Goal: Task Accomplishment & Management: Manage account settings

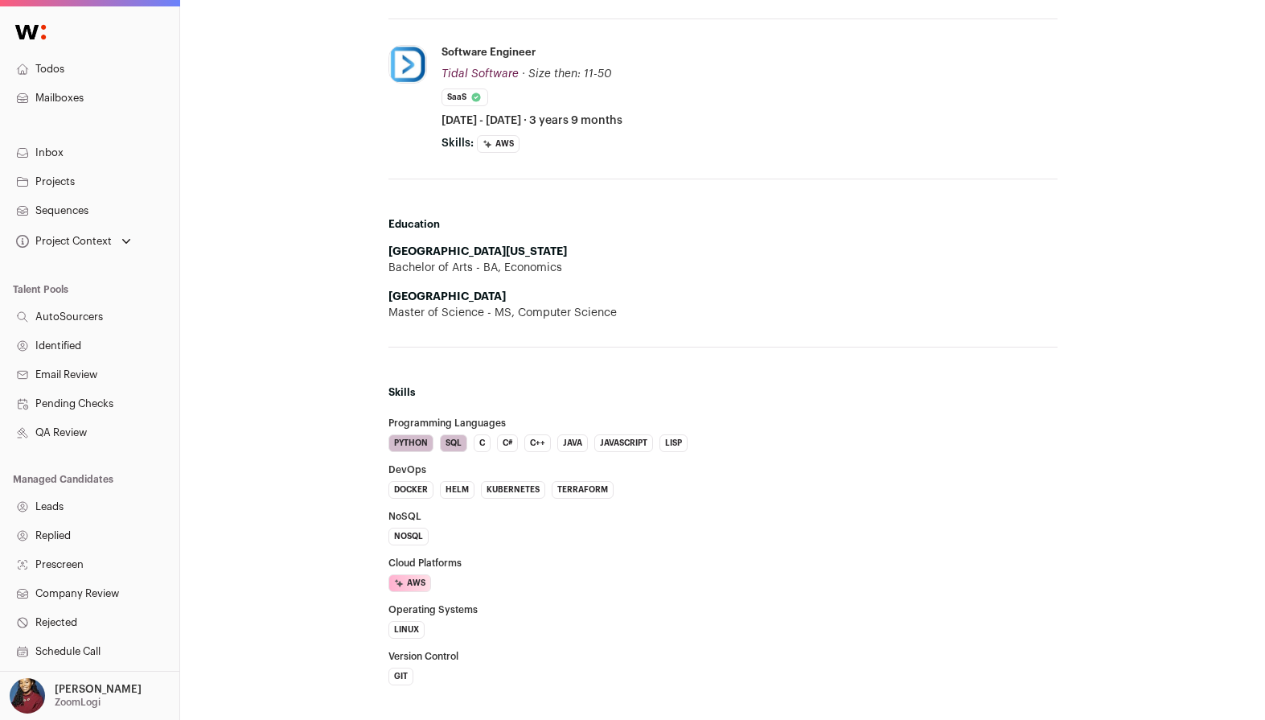
scroll to position [874, 0]
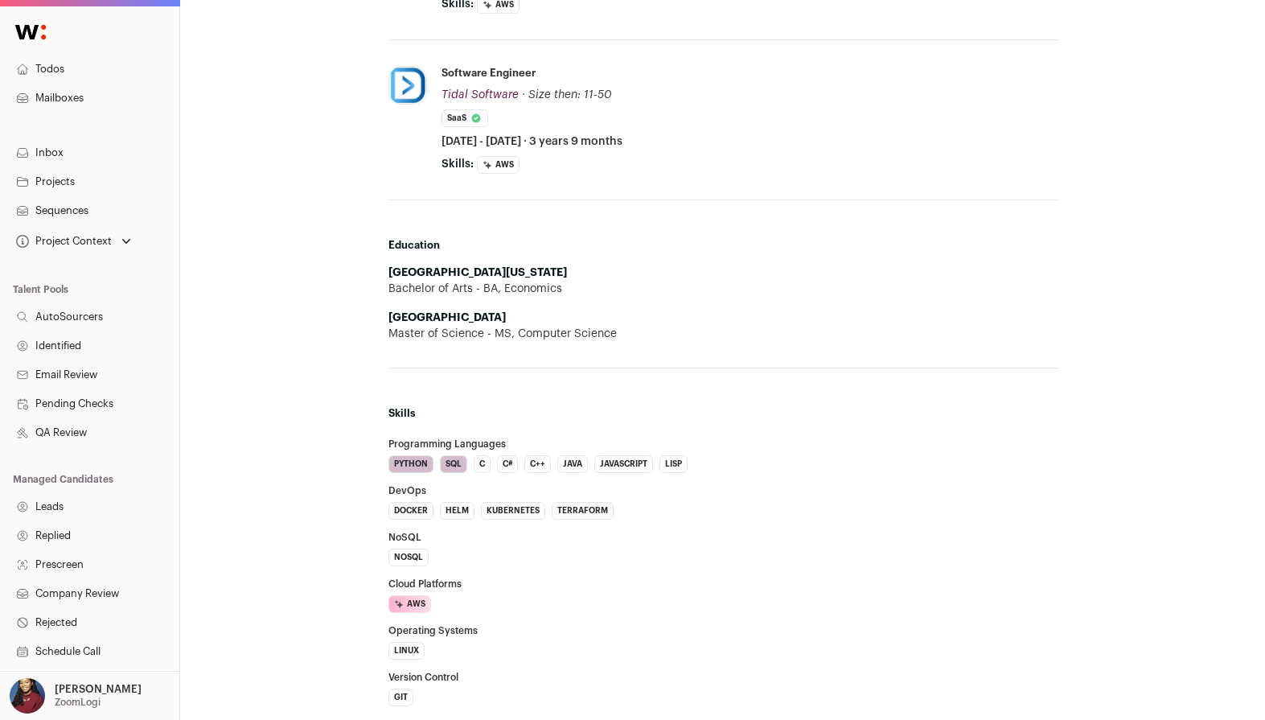
drag, startPoint x: 454, startPoint y: 334, endPoint x: 591, endPoint y: 339, distance: 137.6
click at [592, 339] on div "Master of Science - MS, Computer Science" at bounding box center [722, 334] width 669 height 16
click at [591, 339] on div "Master of Science - MS, Computer Science" at bounding box center [722, 334] width 669 height 16
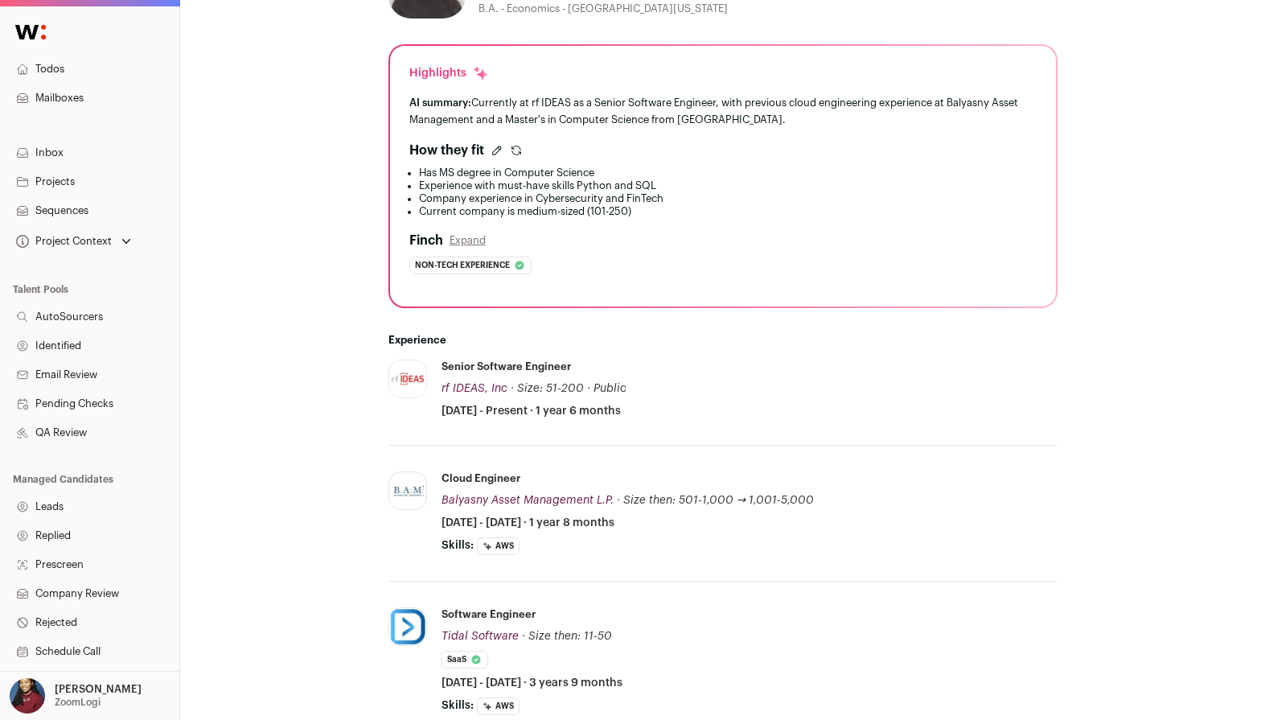
scroll to position [323, 0]
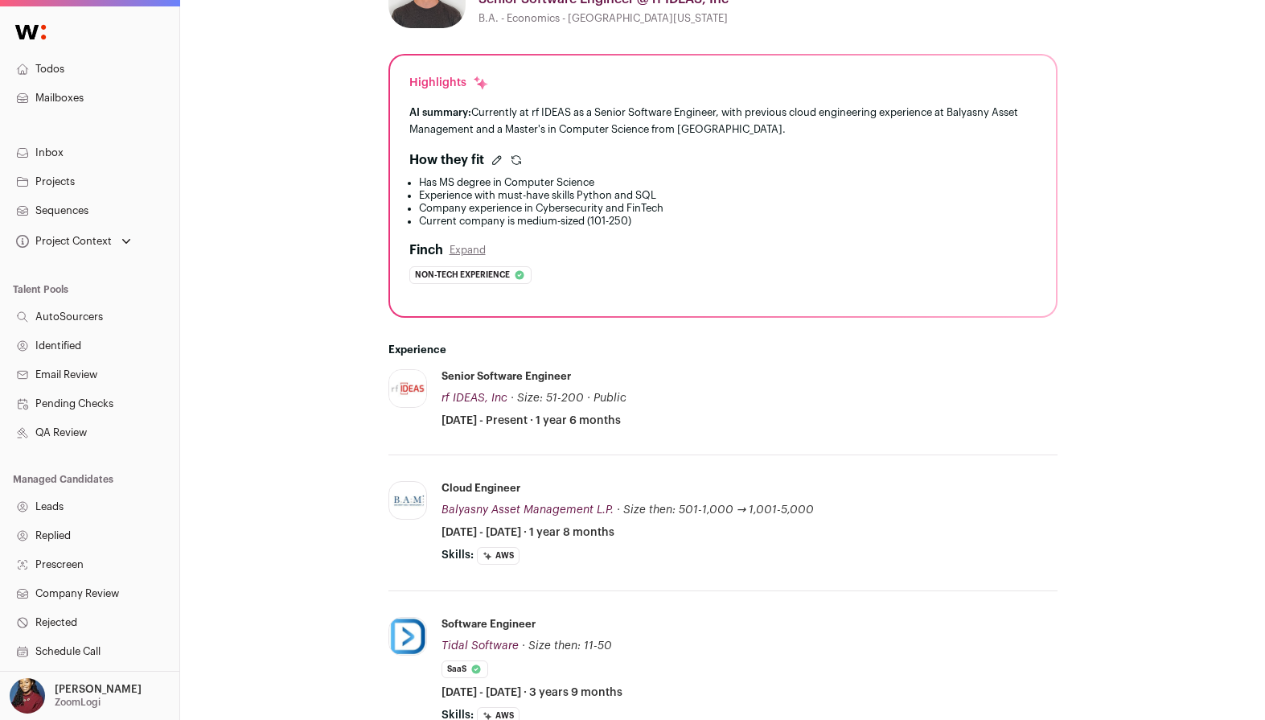
click at [512, 159] on icon "submit" at bounding box center [516, 160] width 13 height 13
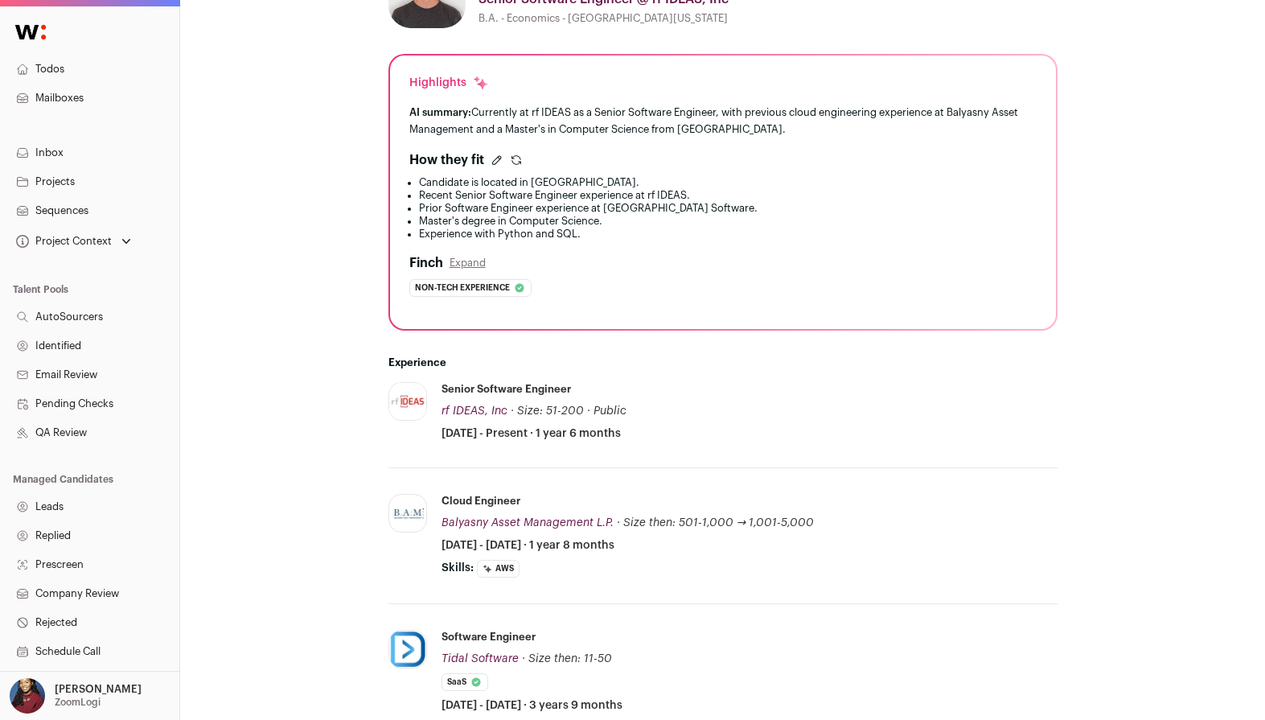
click at [519, 159] on icon "submit" at bounding box center [515, 158] width 9 height 4
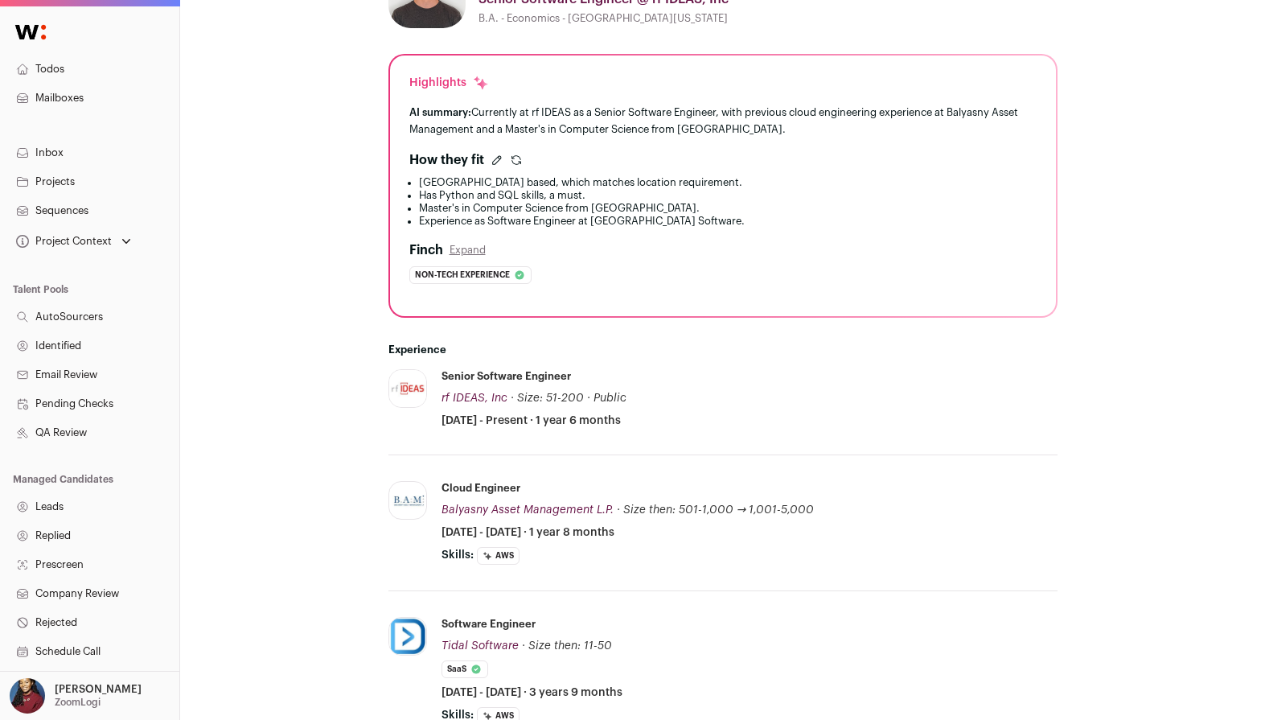
click at [521, 158] on icon "submit" at bounding box center [516, 160] width 13 height 13
click at [519, 161] on icon "submit" at bounding box center [516, 160] width 13 height 13
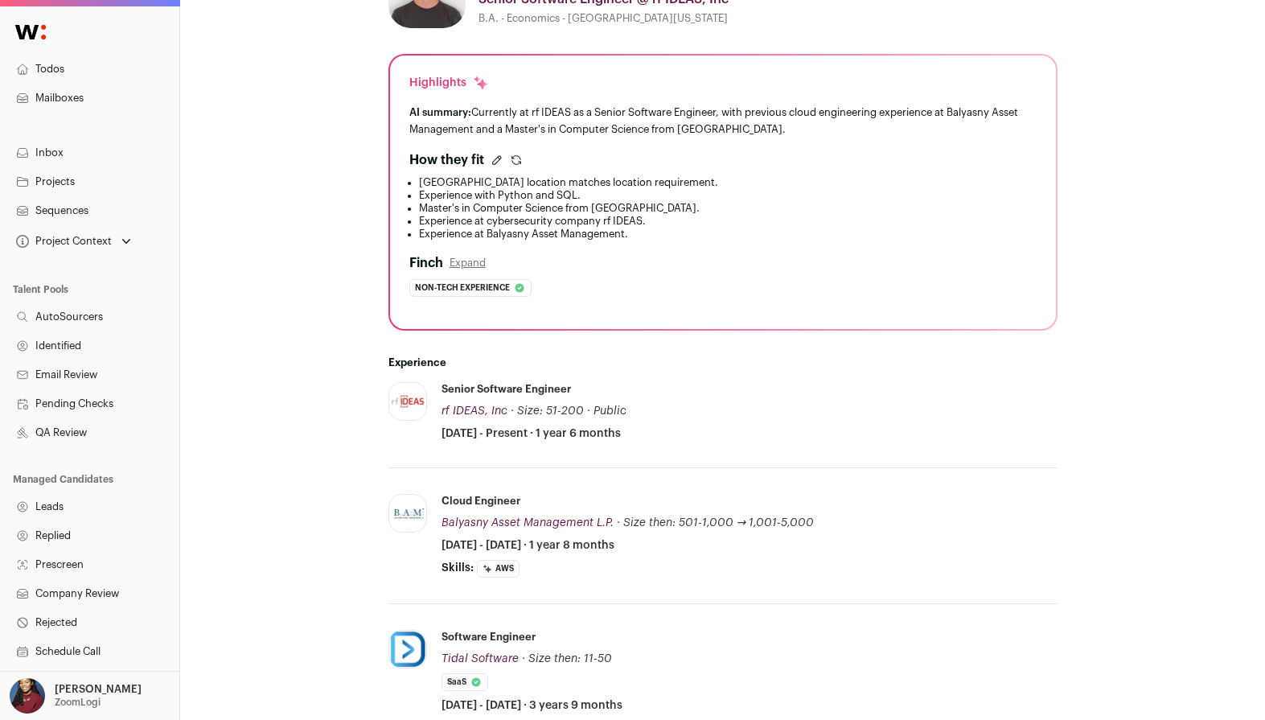
click at [516, 165] on icon "submit" at bounding box center [516, 160] width 13 height 13
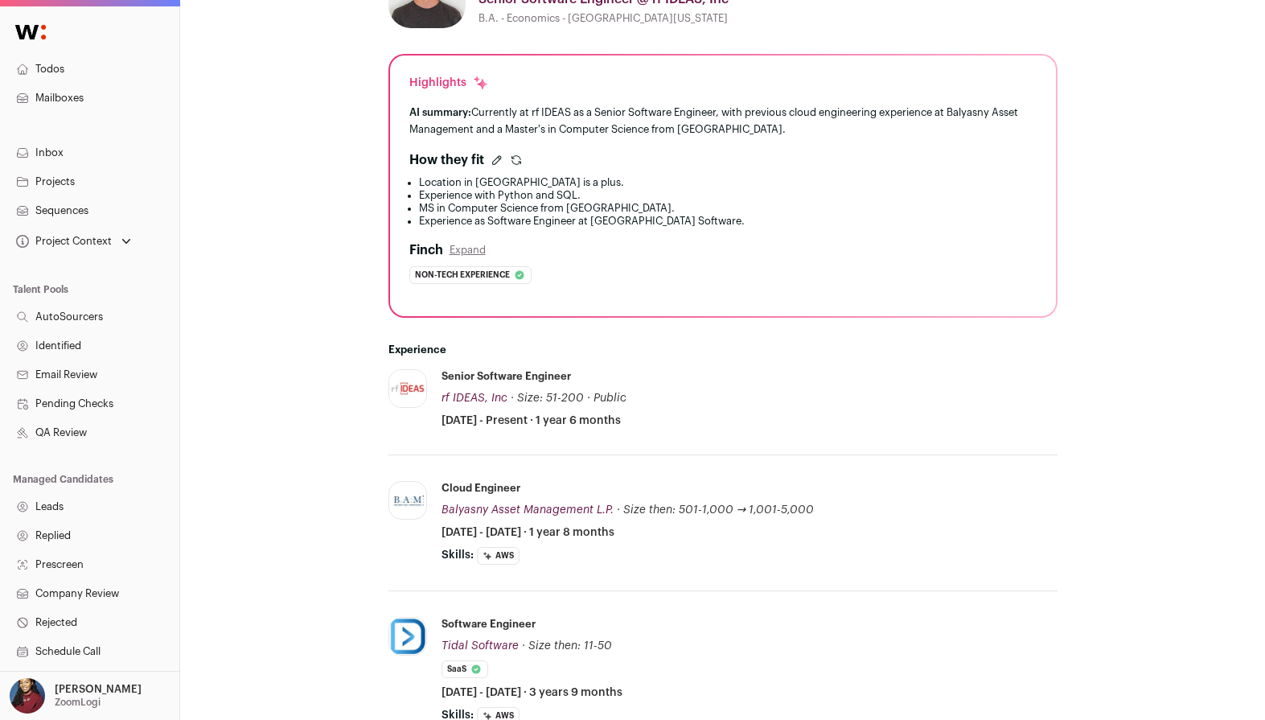
click at [515, 165] on icon "submit" at bounding box center [516, 160] width 13 height 13
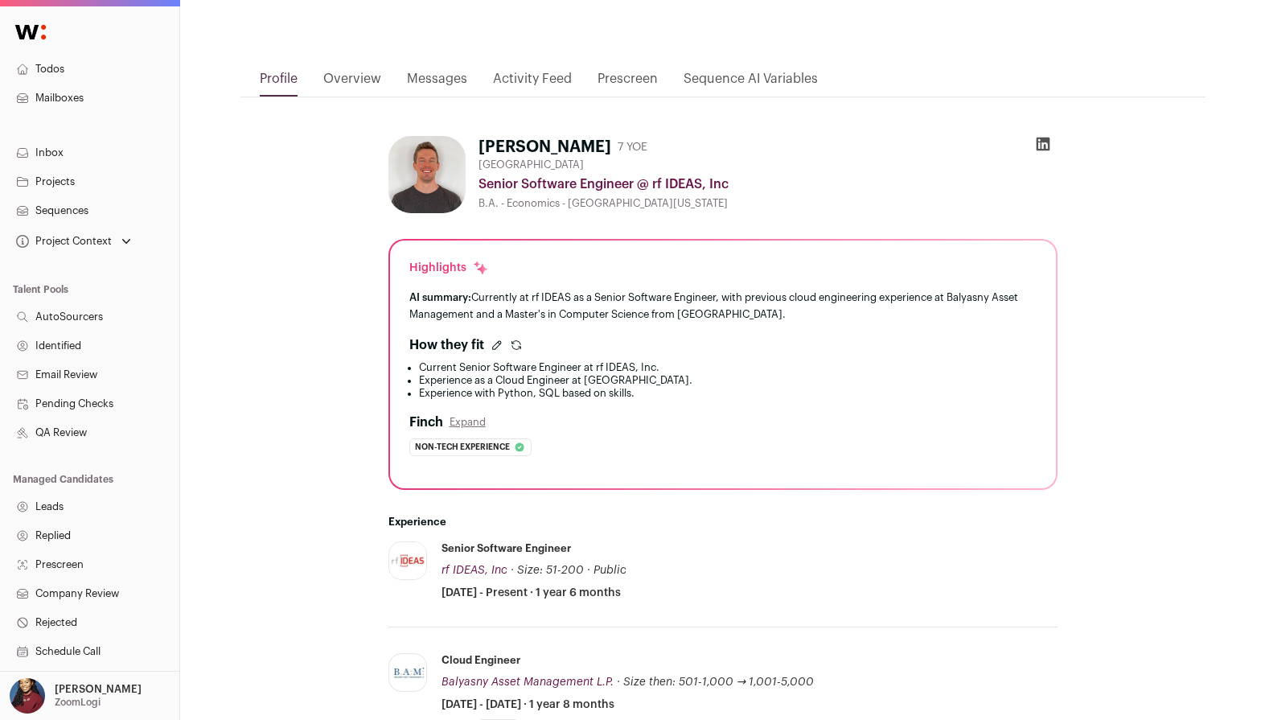
scroll to position [0, 0]
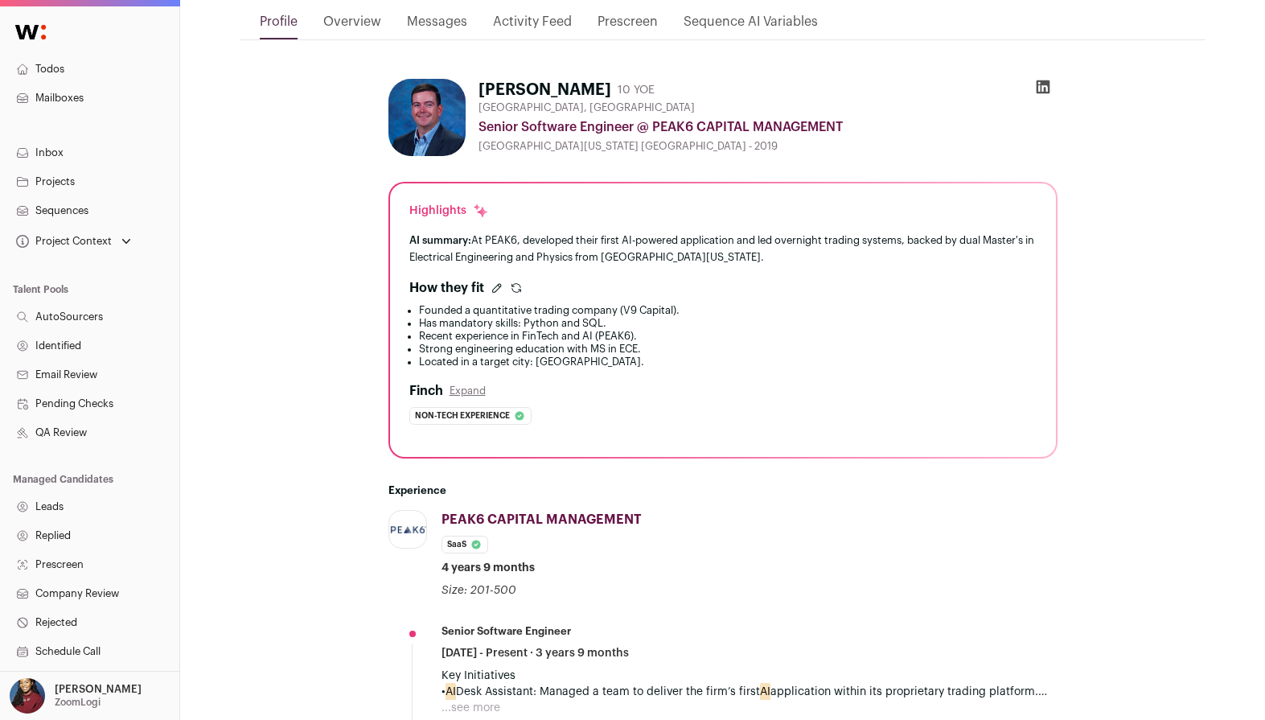
scroll to position [201, 0]
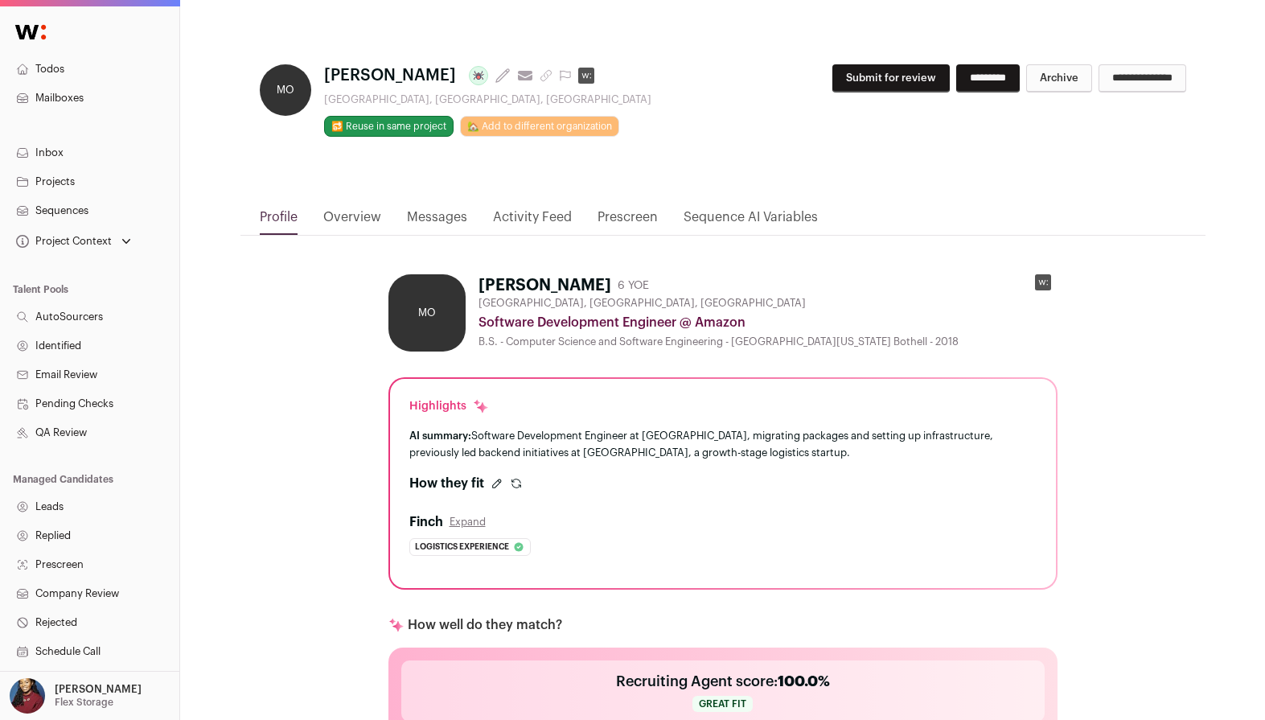
scroll to position [196, 0]
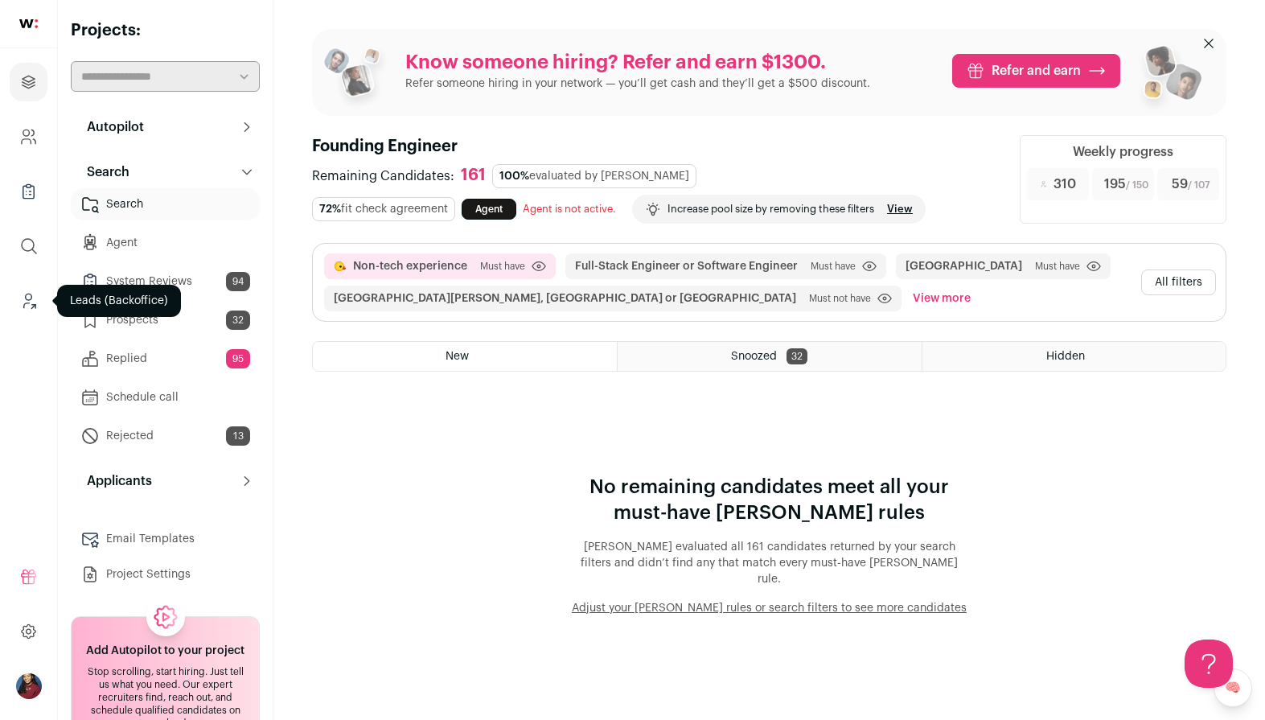
click at [28, 302] on icon "Leads (Backoffice)" at bounding box center [28, 300] width 18 height 19
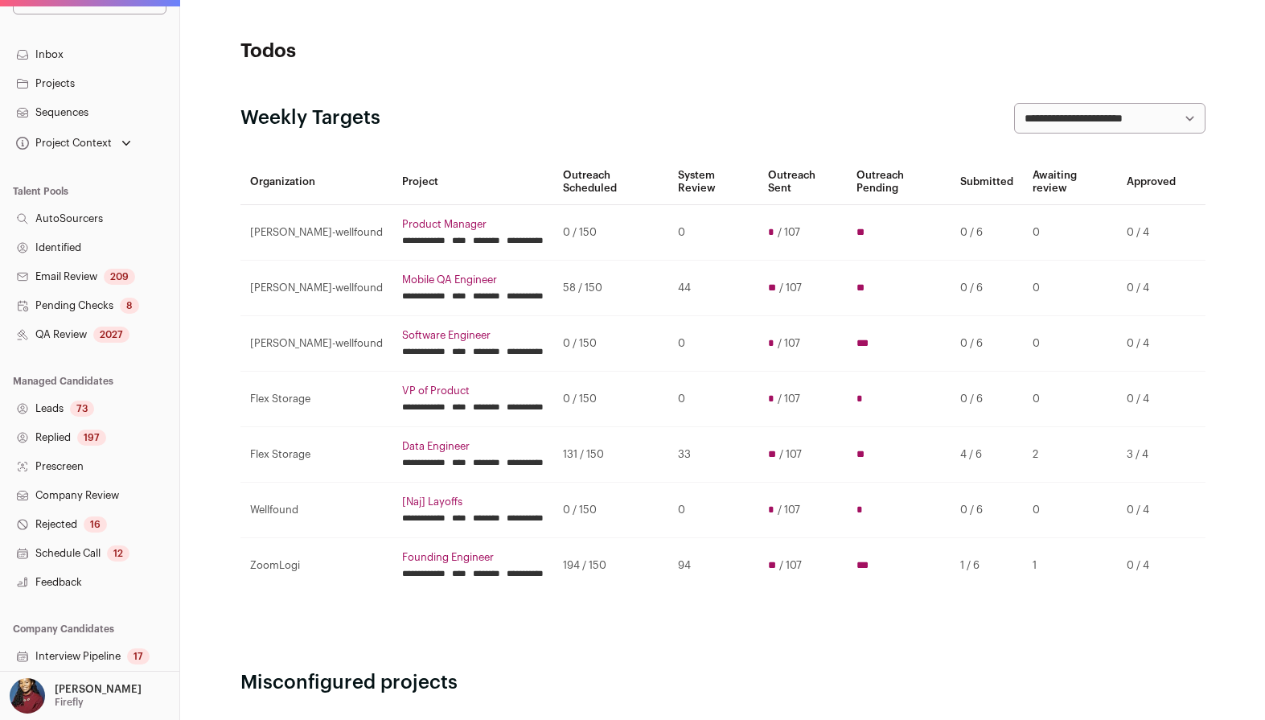
scroll to position [206, 0]
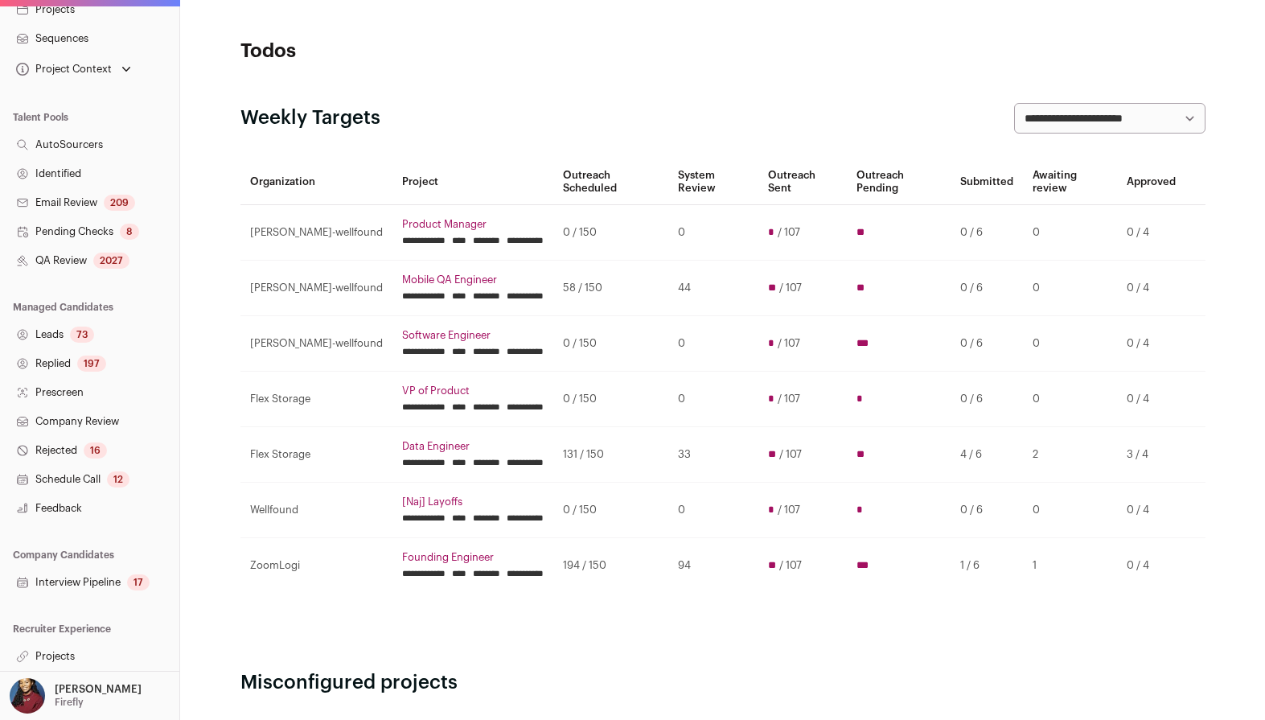
click at [59, 656] on link "Projects" at bounding box center [89, 656] width 179 height 29
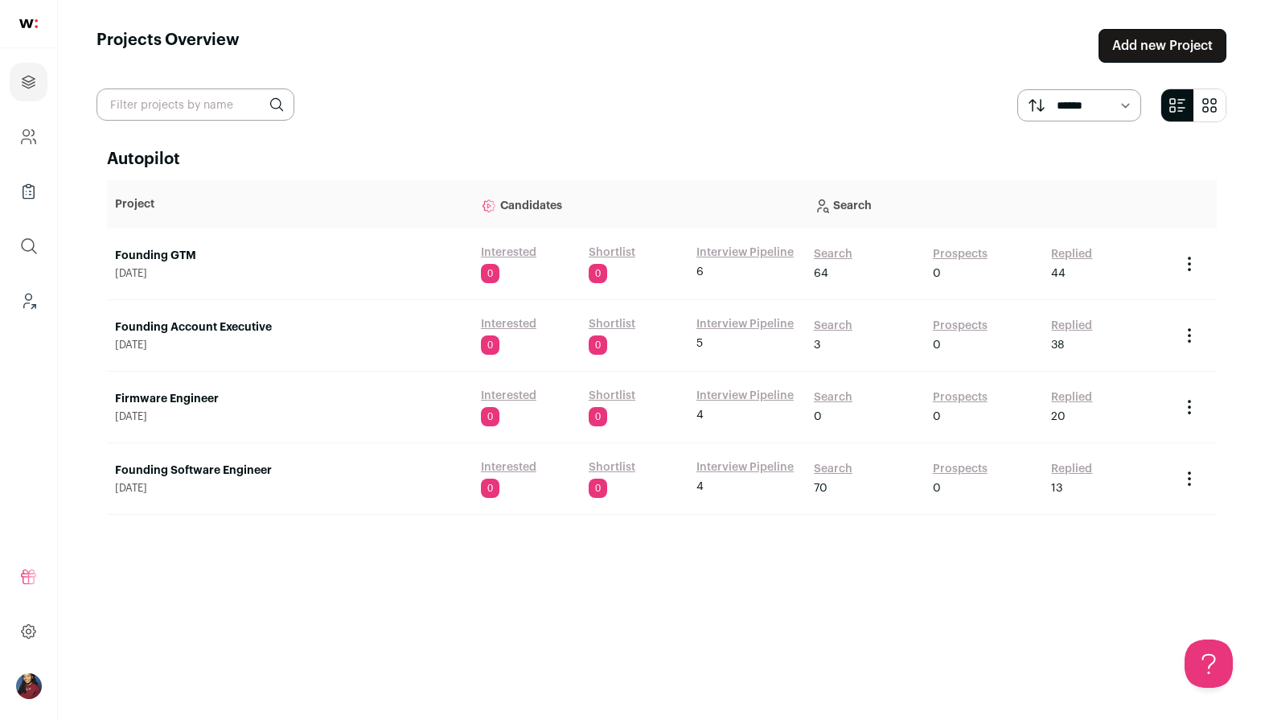
click at [179, 330] on link "Founding Account Executive" at bounding box center [290, 327] width 350 height 16
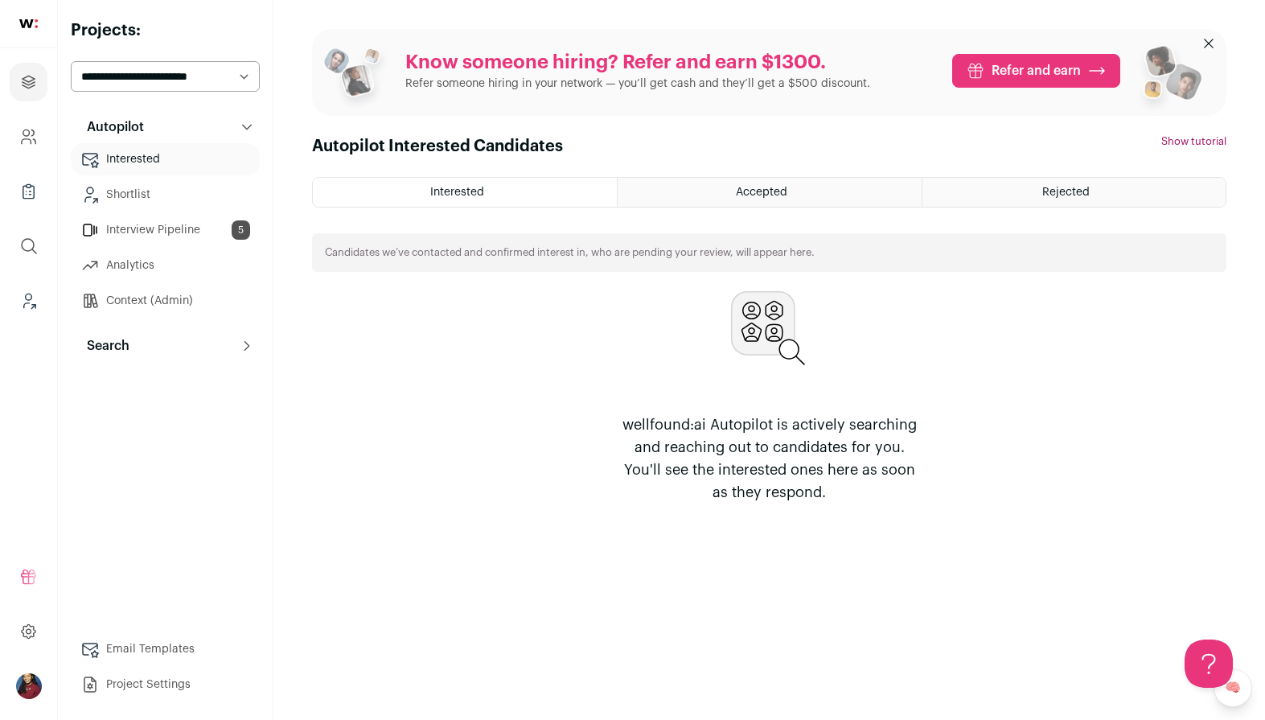
click at [151, 224] on link "Interview Pipeline 5" at bounding box center [165, 230] width 189 height 32
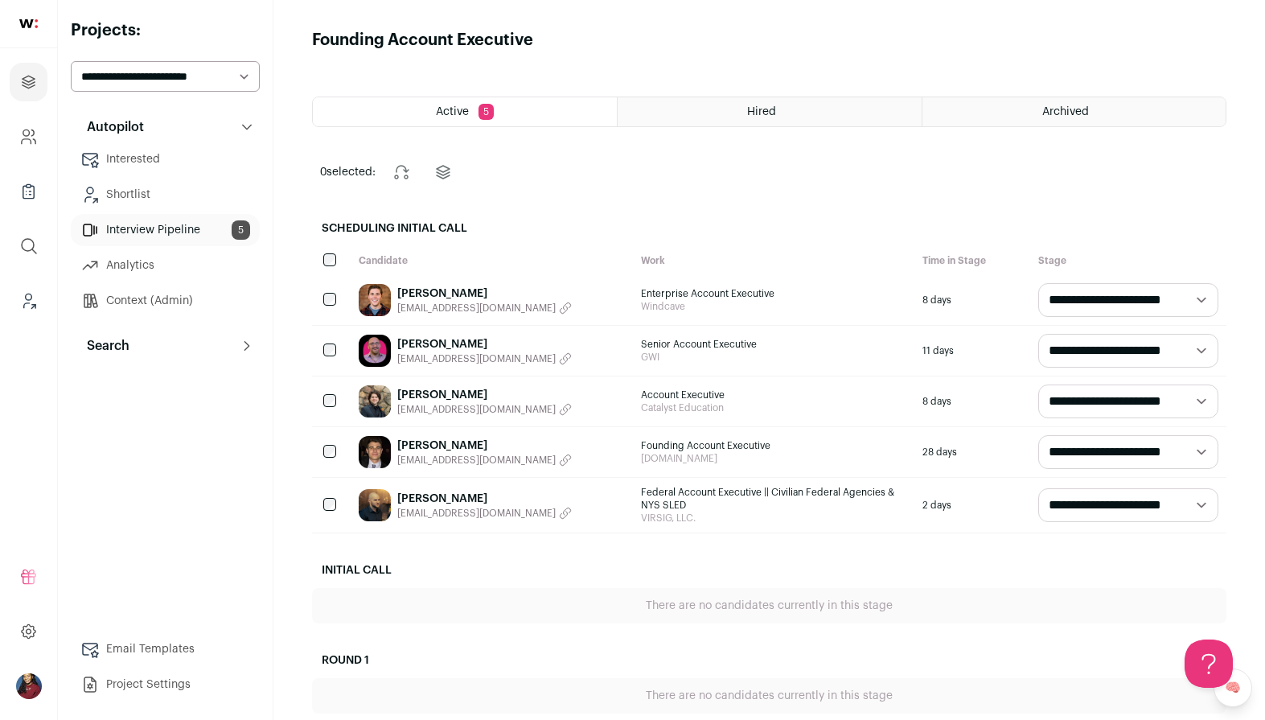
click at [427, 344] on link "[PERSON_NAME]" at bounding box center [484, 344] width 174 height 16
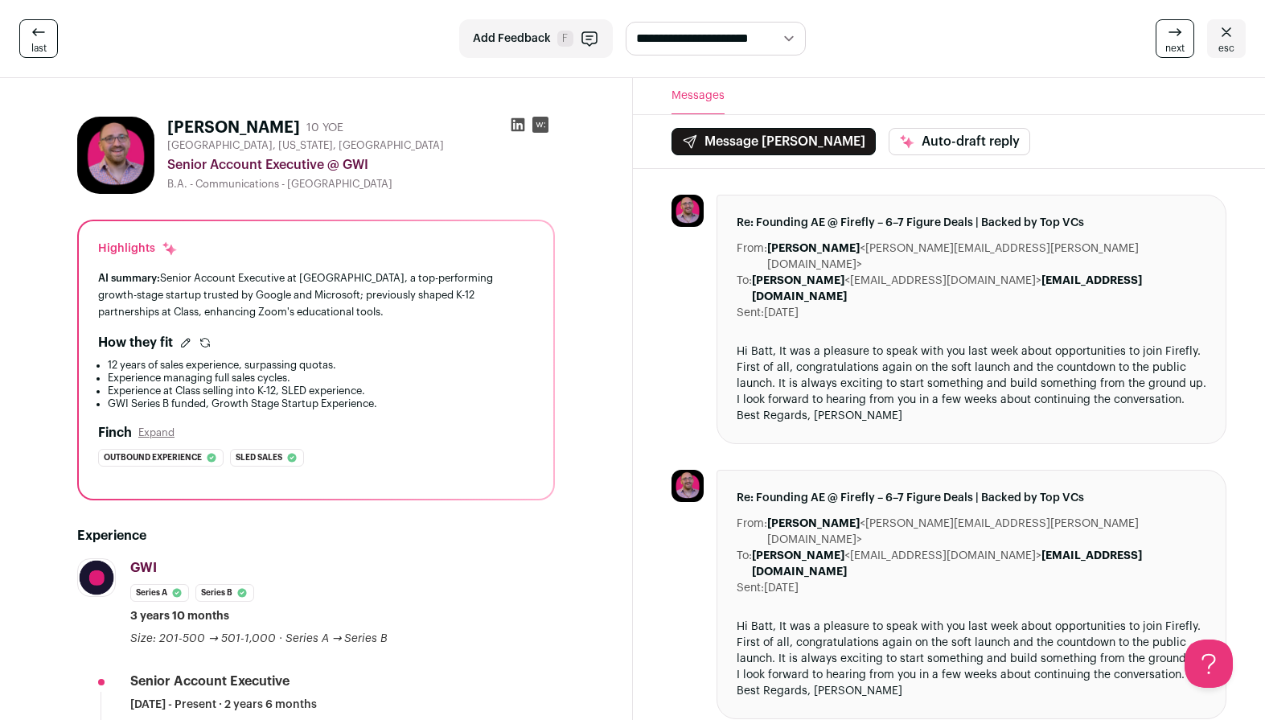
click at [1219, 43] on span "esc" at bounding box center [1226, 48] width 16 height 13
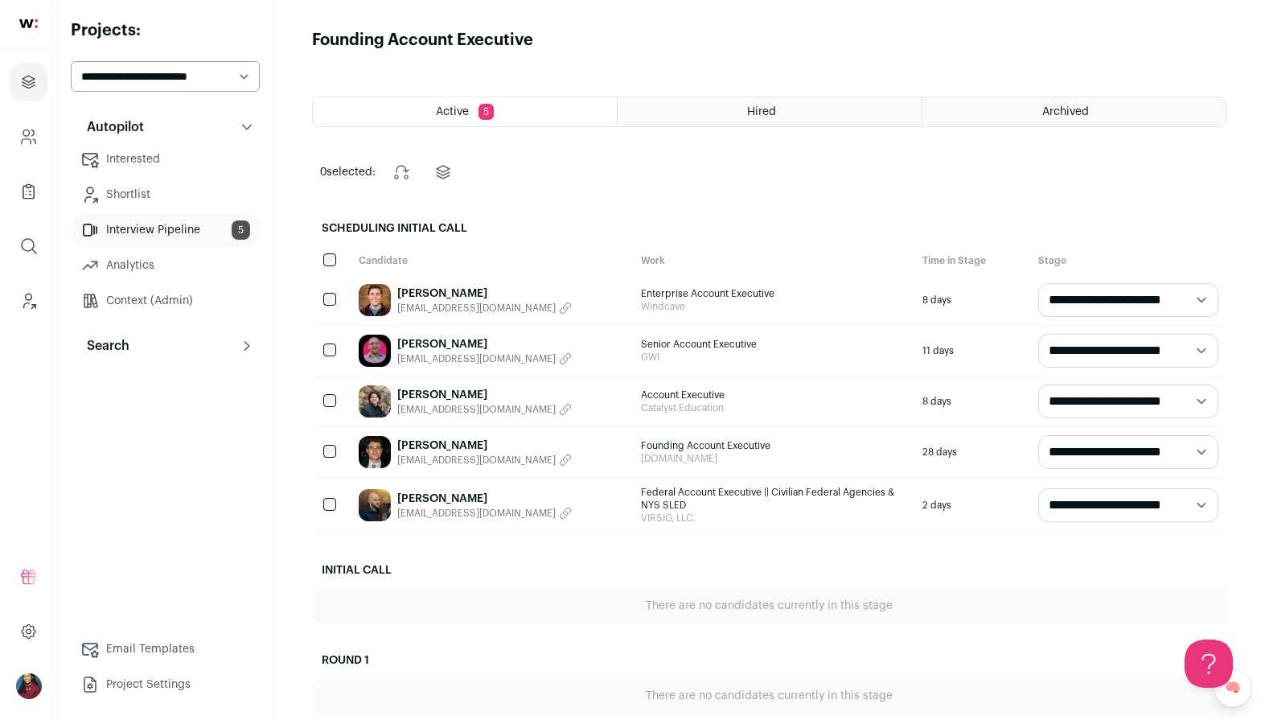
click at [448, 405] on span "[EMAIL_ADDRESS][DOMAIN_NAME]" at bounding box center [476, 409] width 158 height 13
click at [436, 396] on link "[PERSON_NAME]" at bounding box center [442, 395] width 90 height 16
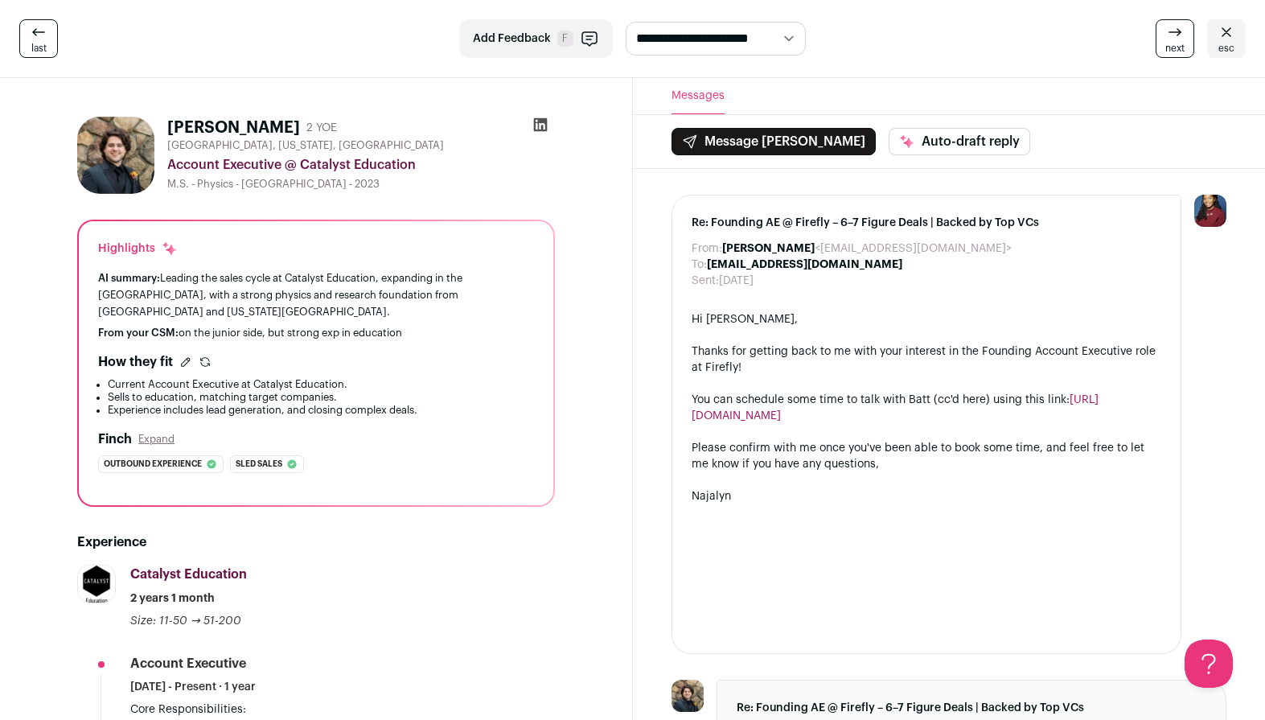
click at [1238, 47] on link "esc" at bounding box center [1226, 38] width 39 height 39
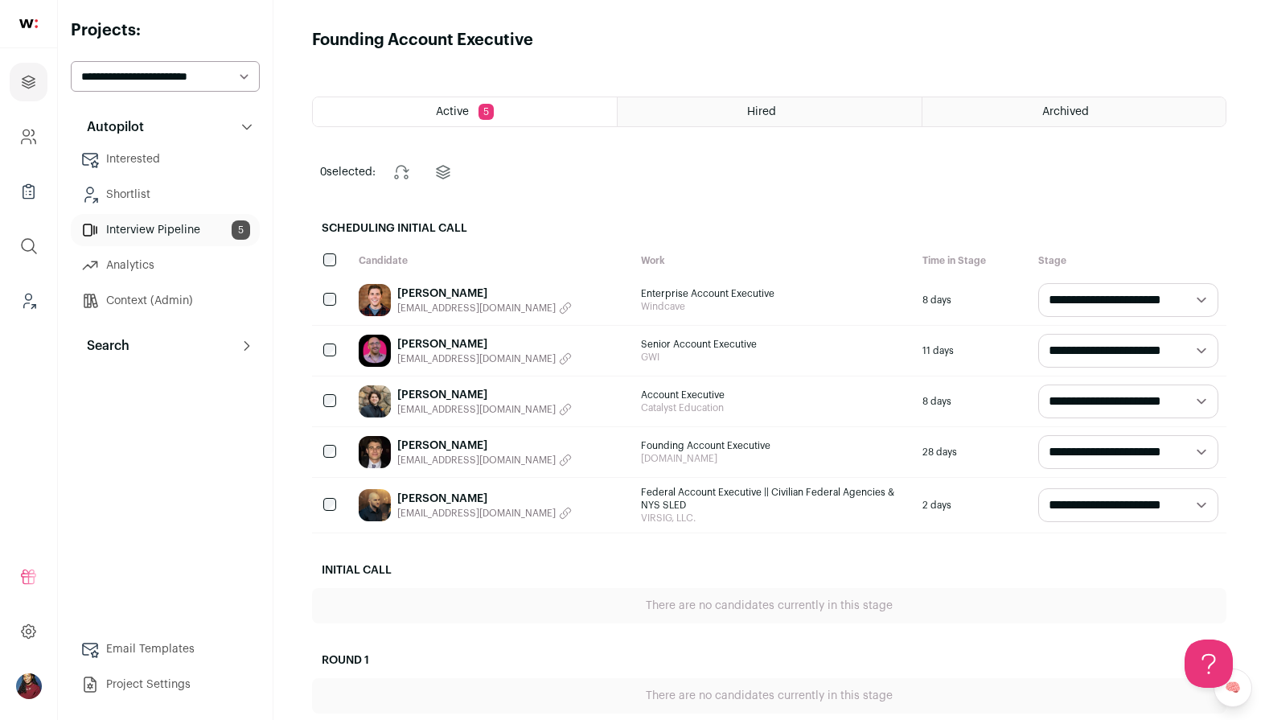
click at [374, 497] on img at bounding box center [375, 505] width 32 height 32
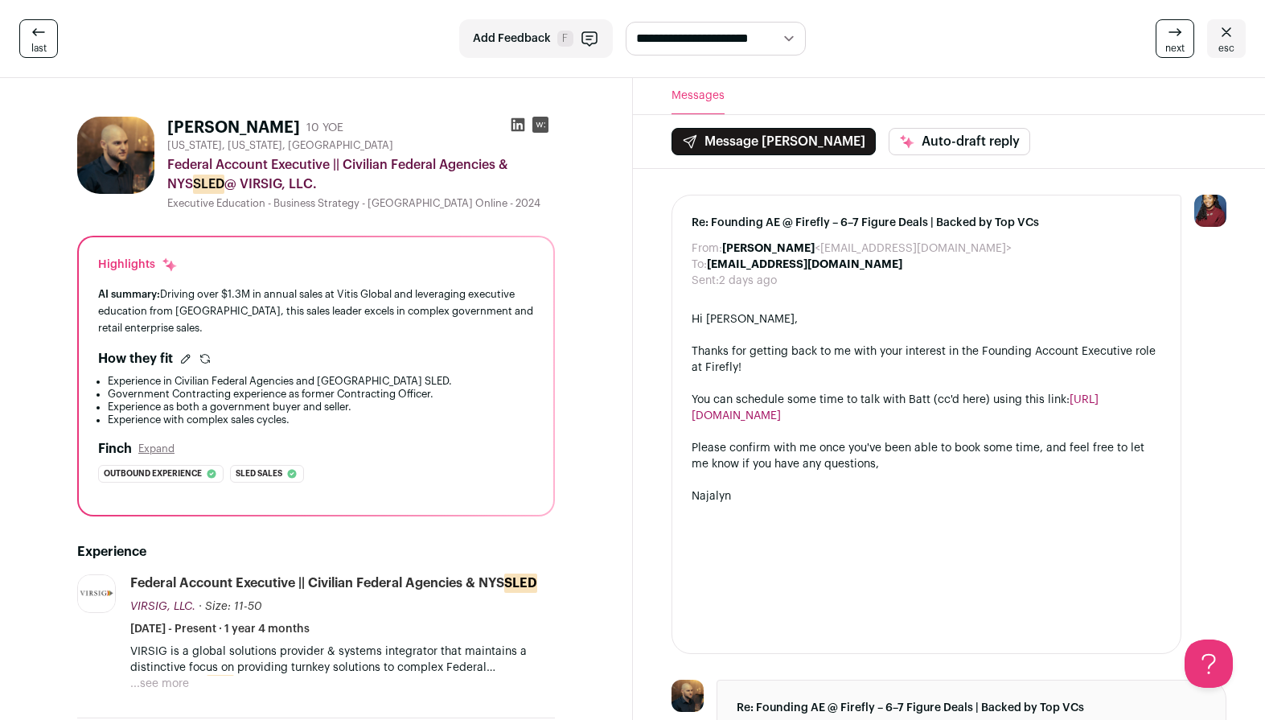
click at [1225, 27] on icon at bounding box center [1226, 32] width 19 height 19
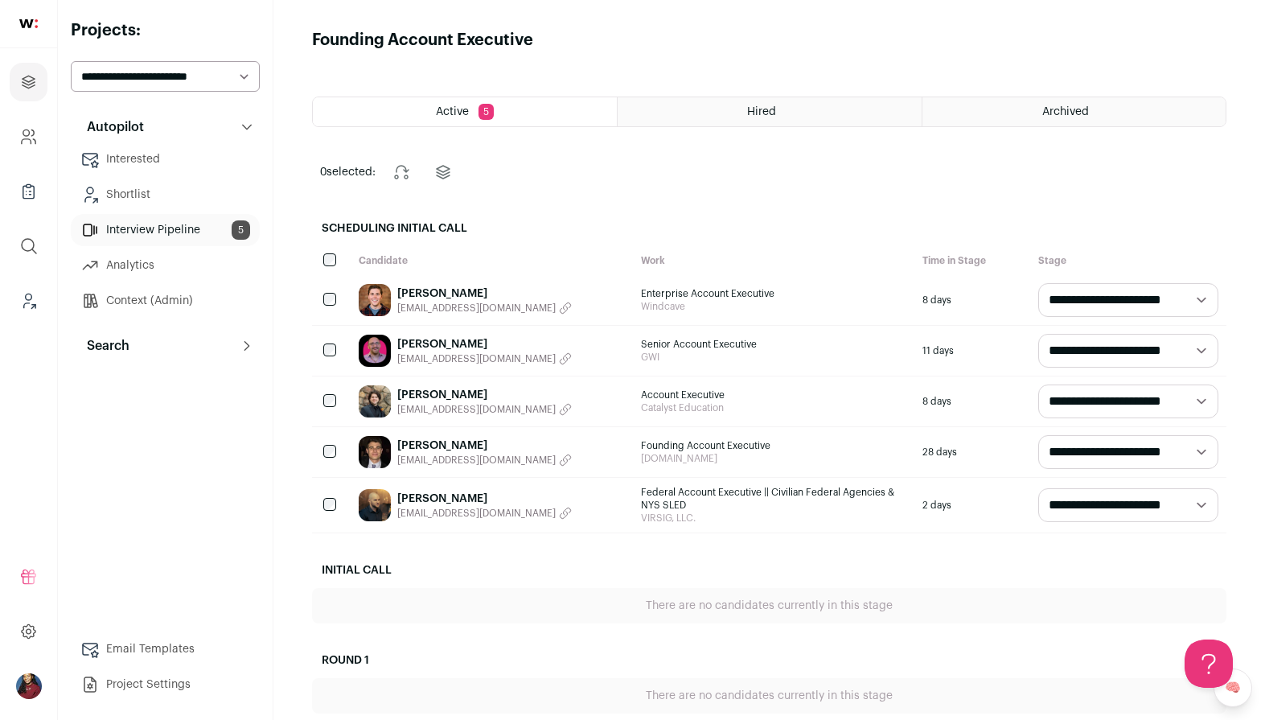
click at [142, 81] on select "**********" at bounding box center [165, 76] width 189 height 31
click at [165, 164] on link "Interested" at bounding box center [165, 159] width 189 height 32
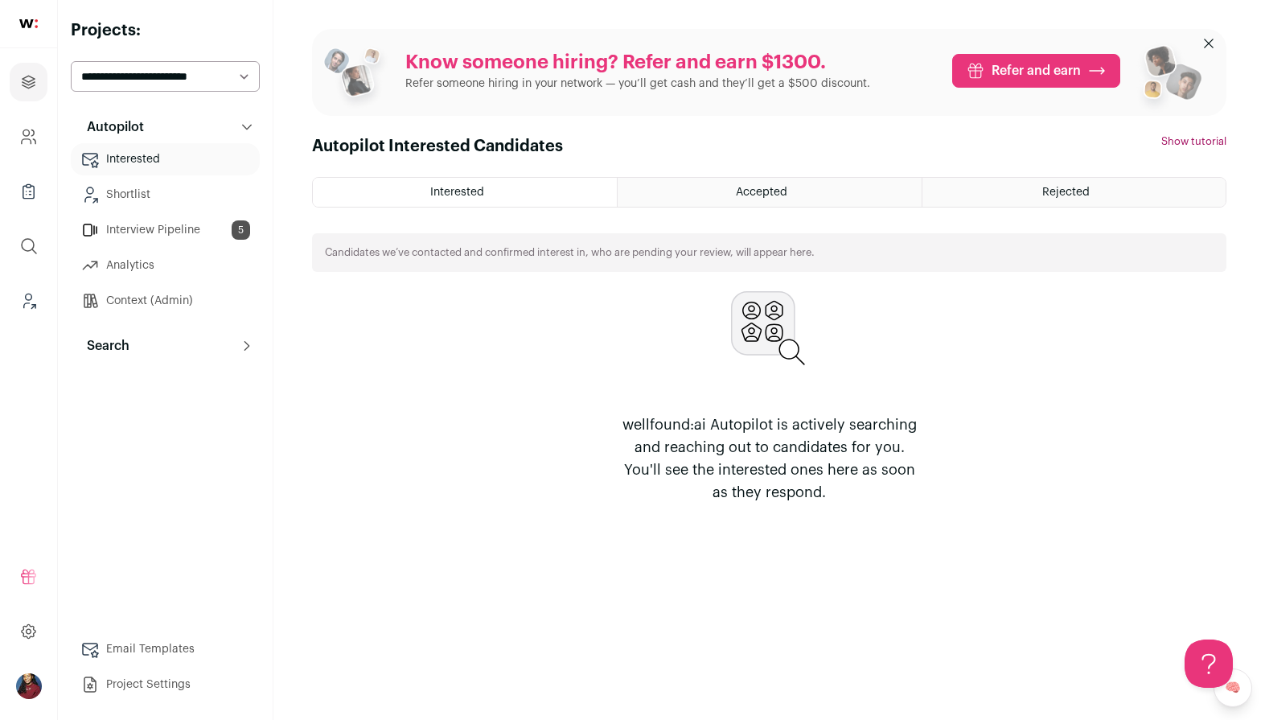
click at [1020, 187] on div "Rejected" at bounding box center [1073, 192] width 303 height 29
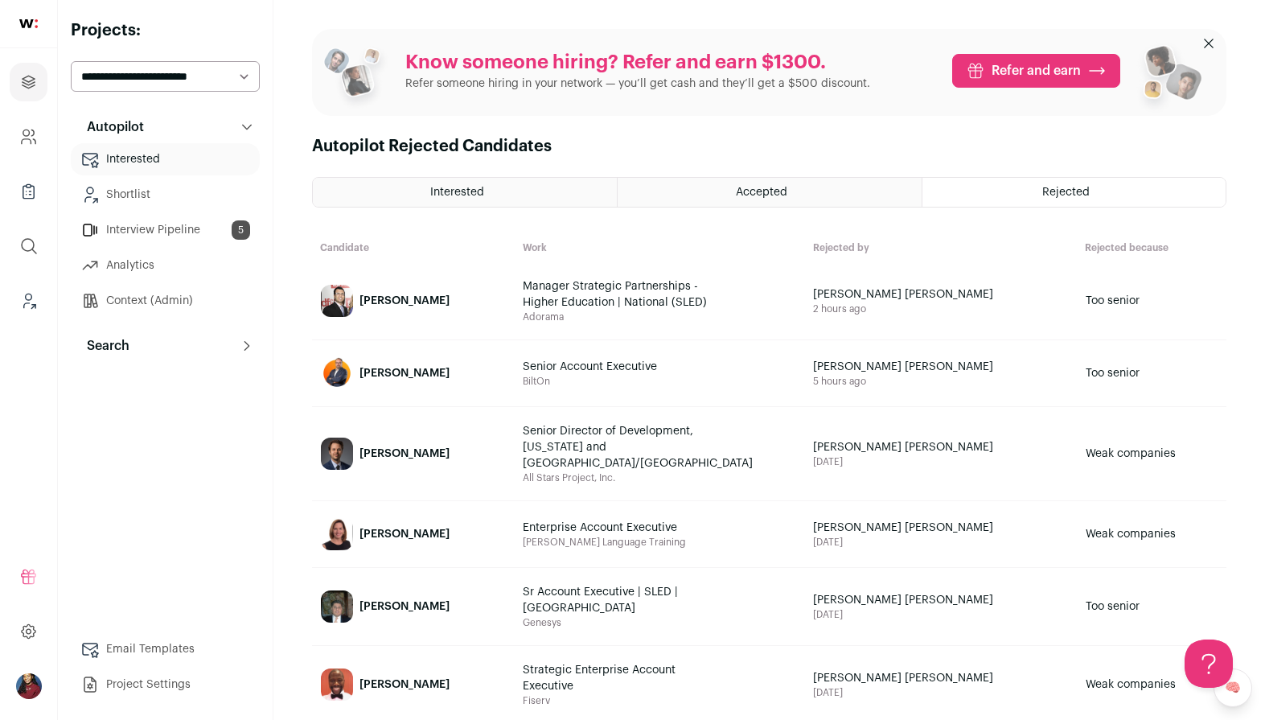
click at [345, 309] on img at bounding box center [337, 301] width 32 height 32
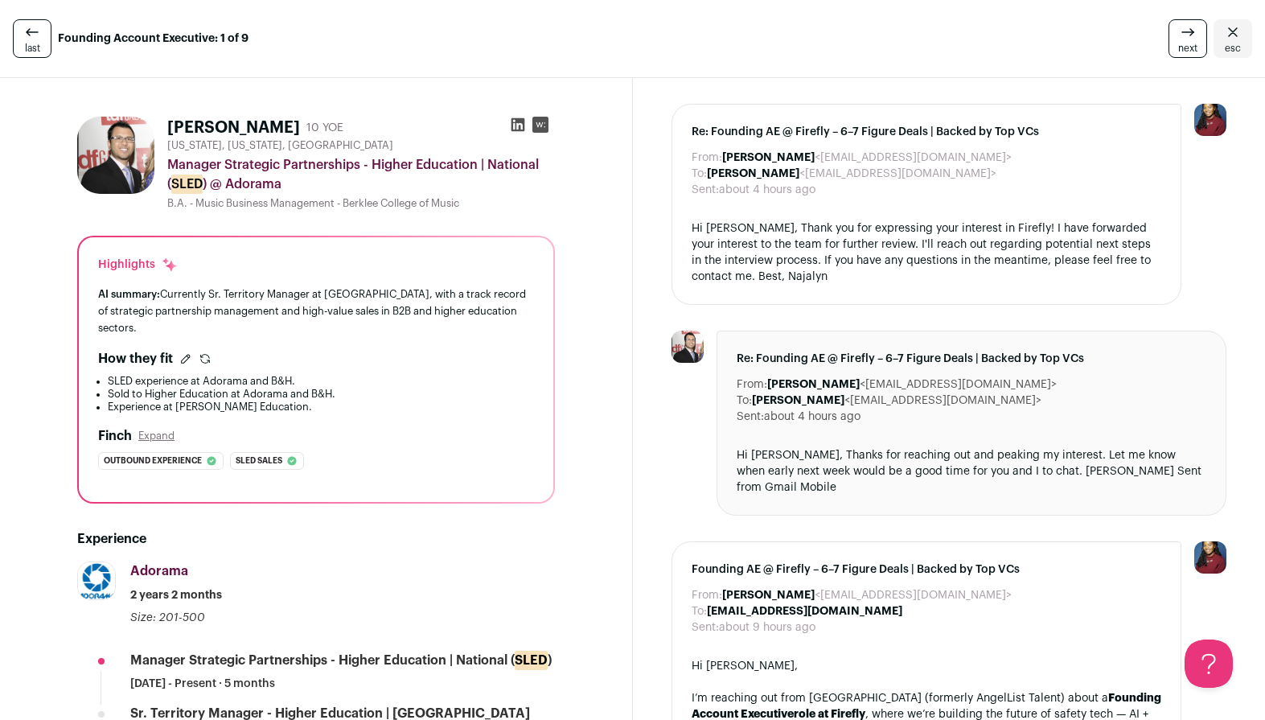
click at [1238, 35] on icon "Close" at bounding box center [1232, 32] width 19 height 19
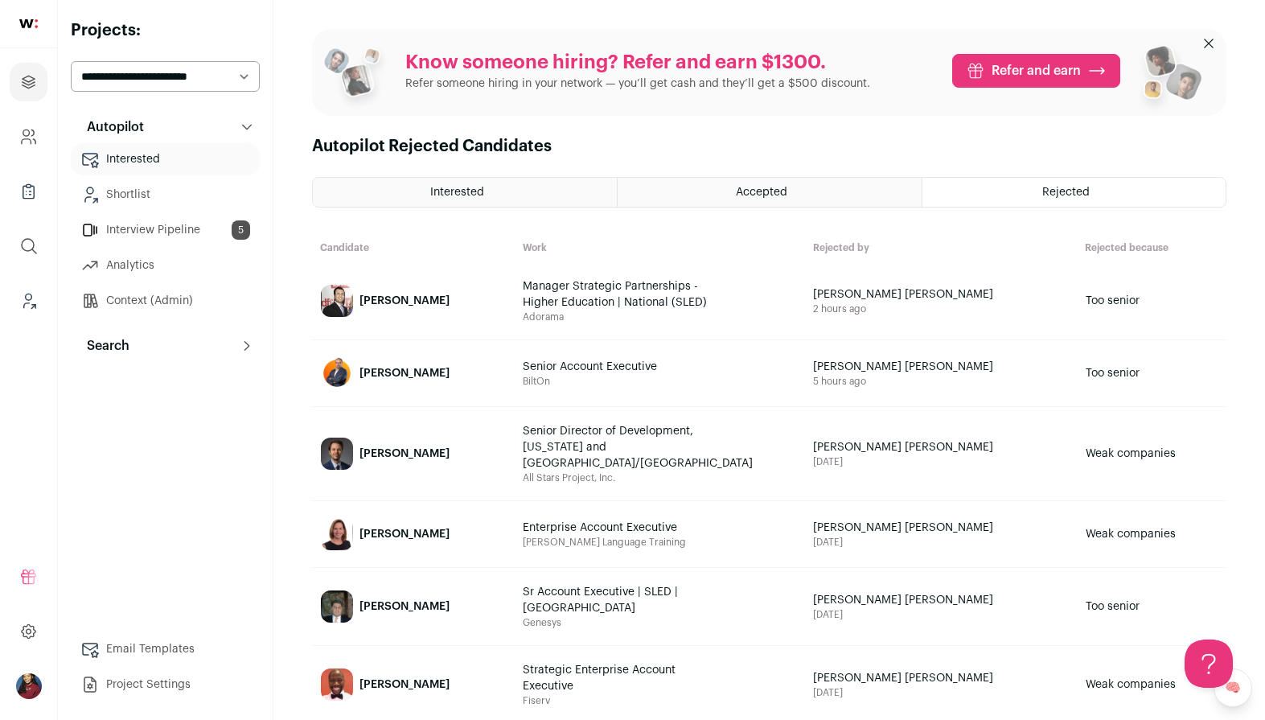
click at [348, 375] on img at bounding box center [337, 373] width 32 height 32
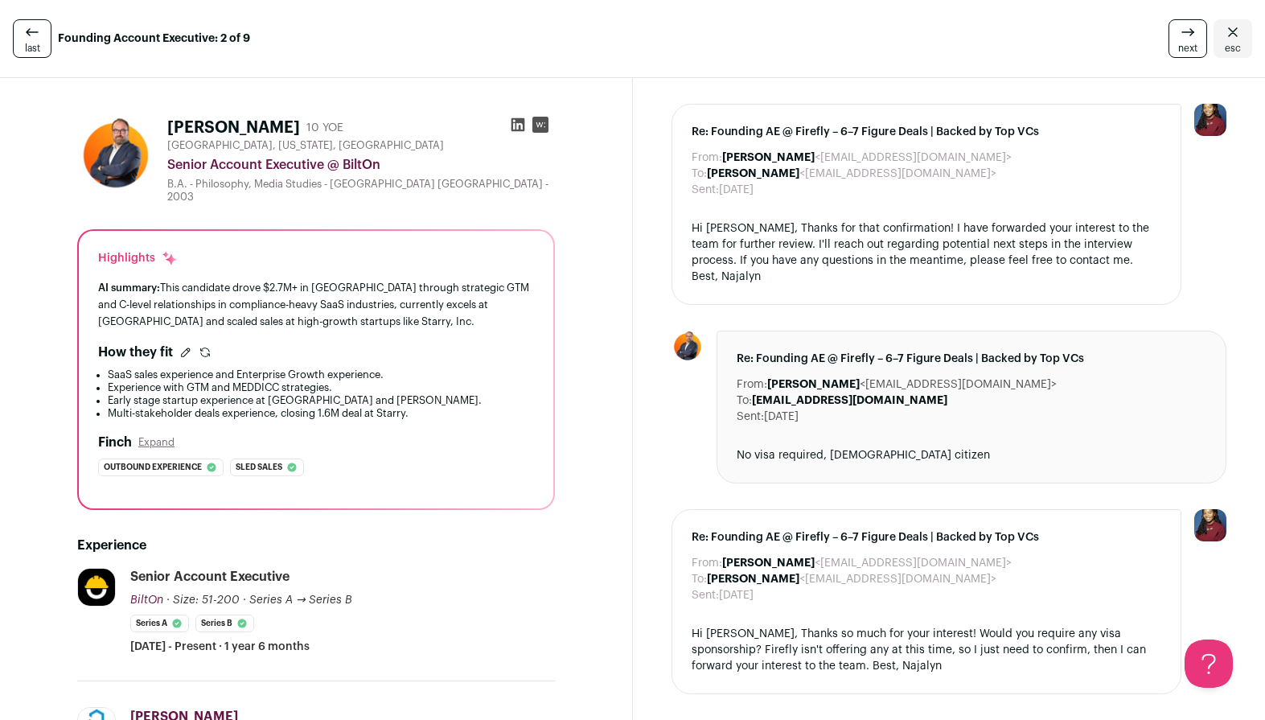
click at [1229, 43] on span "esc" at bounding box center [1233, 48] width 16 height 13
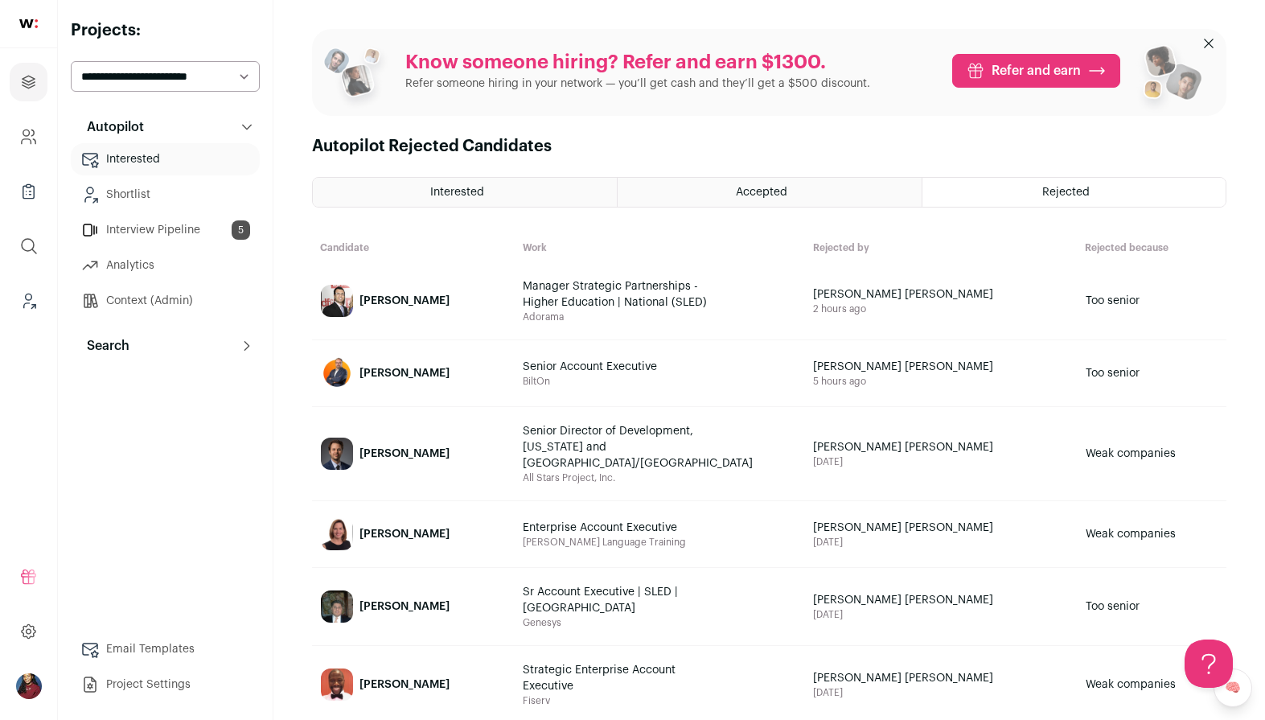
click at [339, 309] on img at bounding box center [337, 301] width 32 height 32
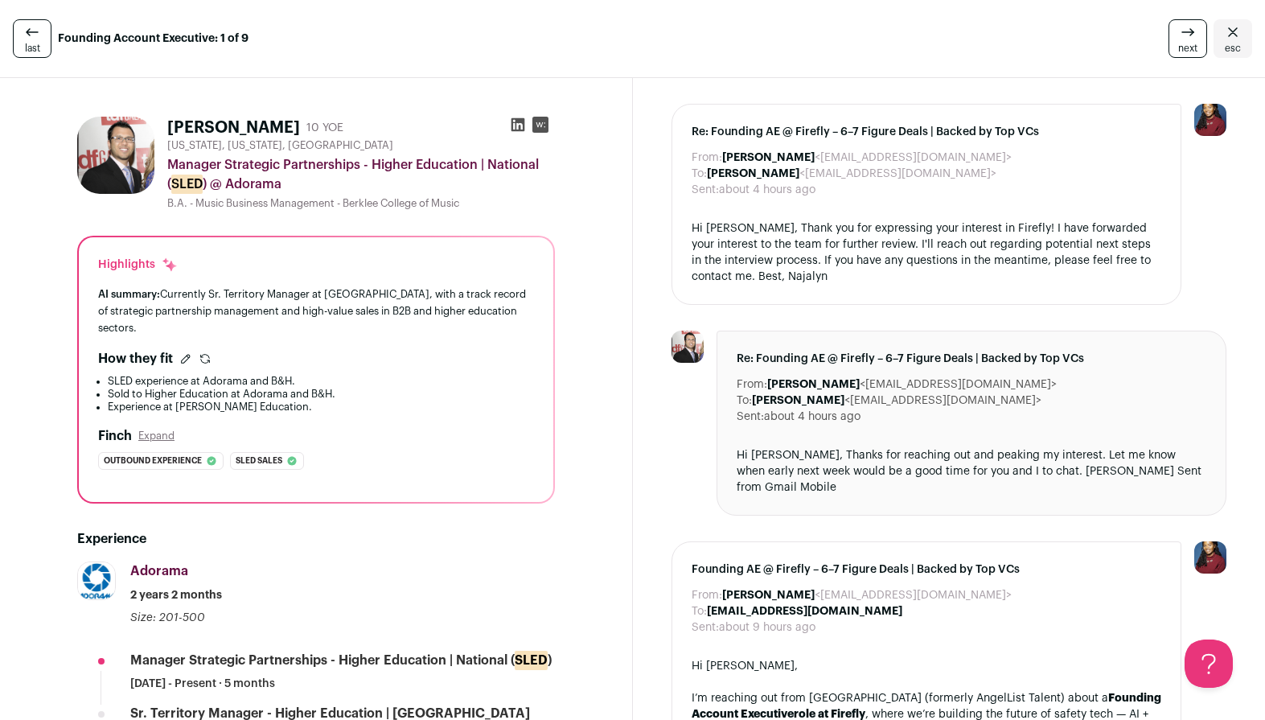
click at [1231, 38] on icon "Close" at bounding box center [1232, 32] width 19 height 19
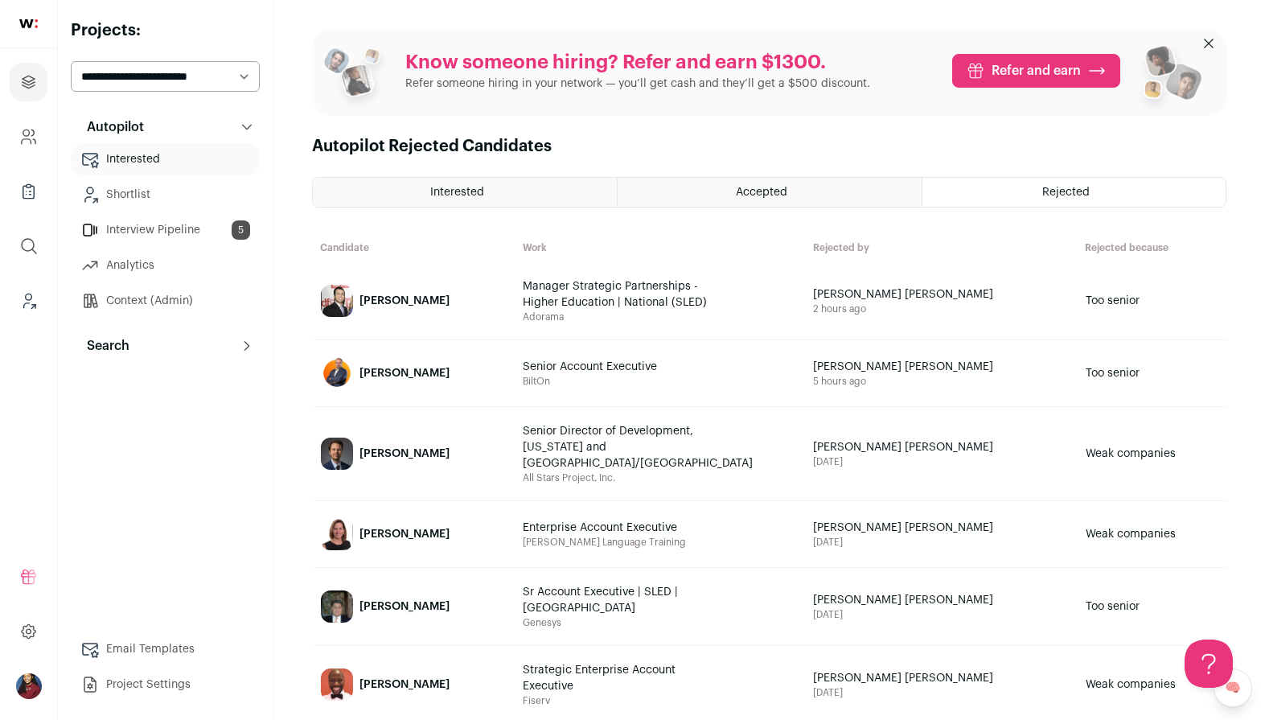
click at [671, 183] on div "Accepted" at bounding box center [769, 192] width 303 height 29
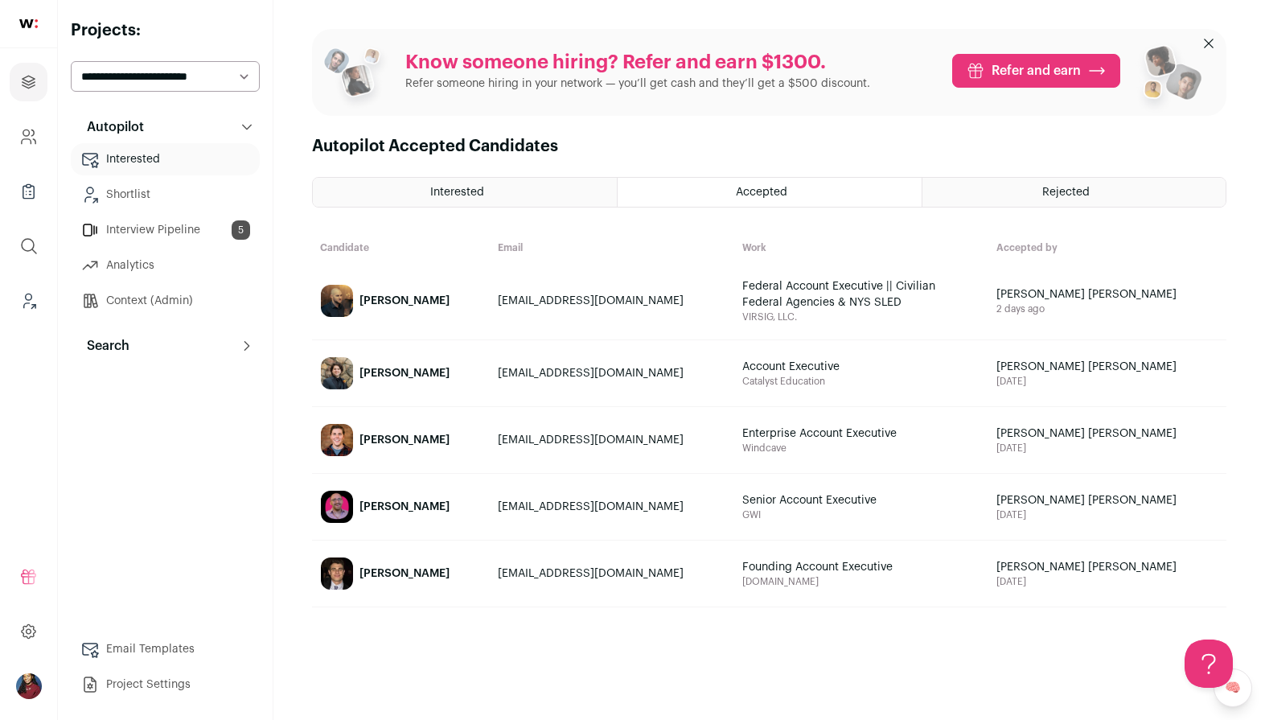
click at [348, 505] on img at bounding box center [337, 507] width 32 height 32
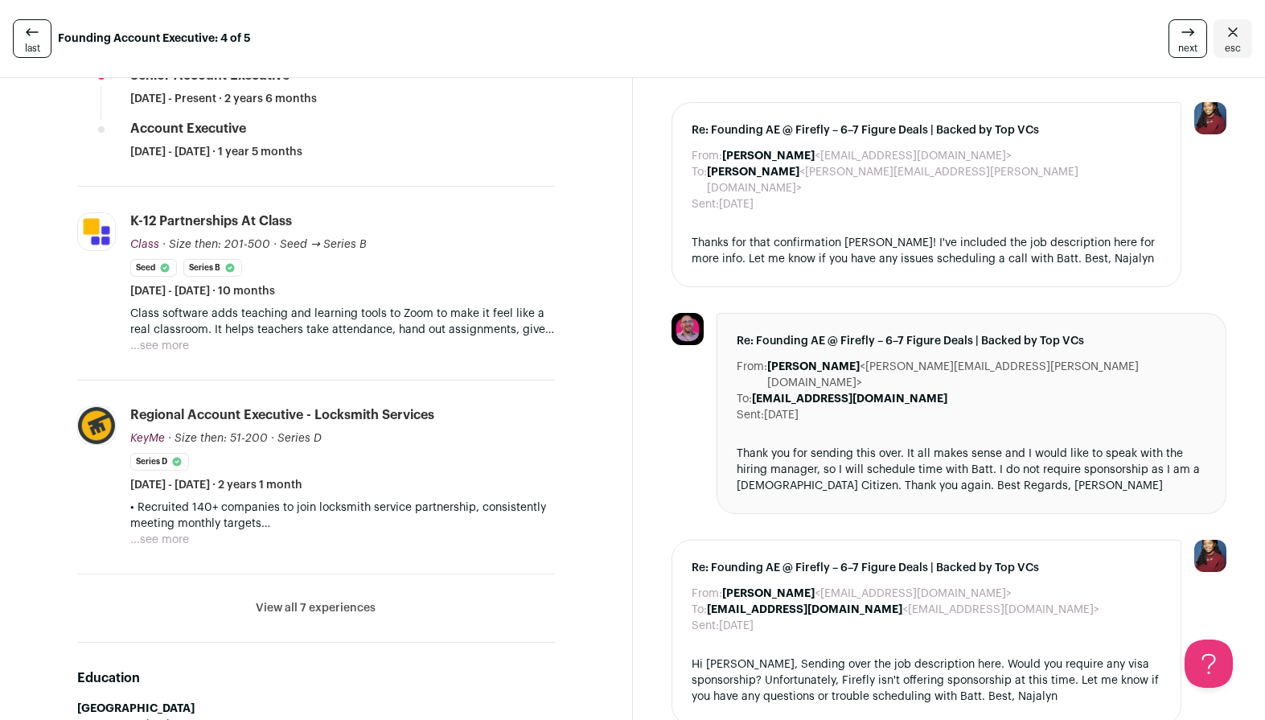
scroll to position [891, 0]
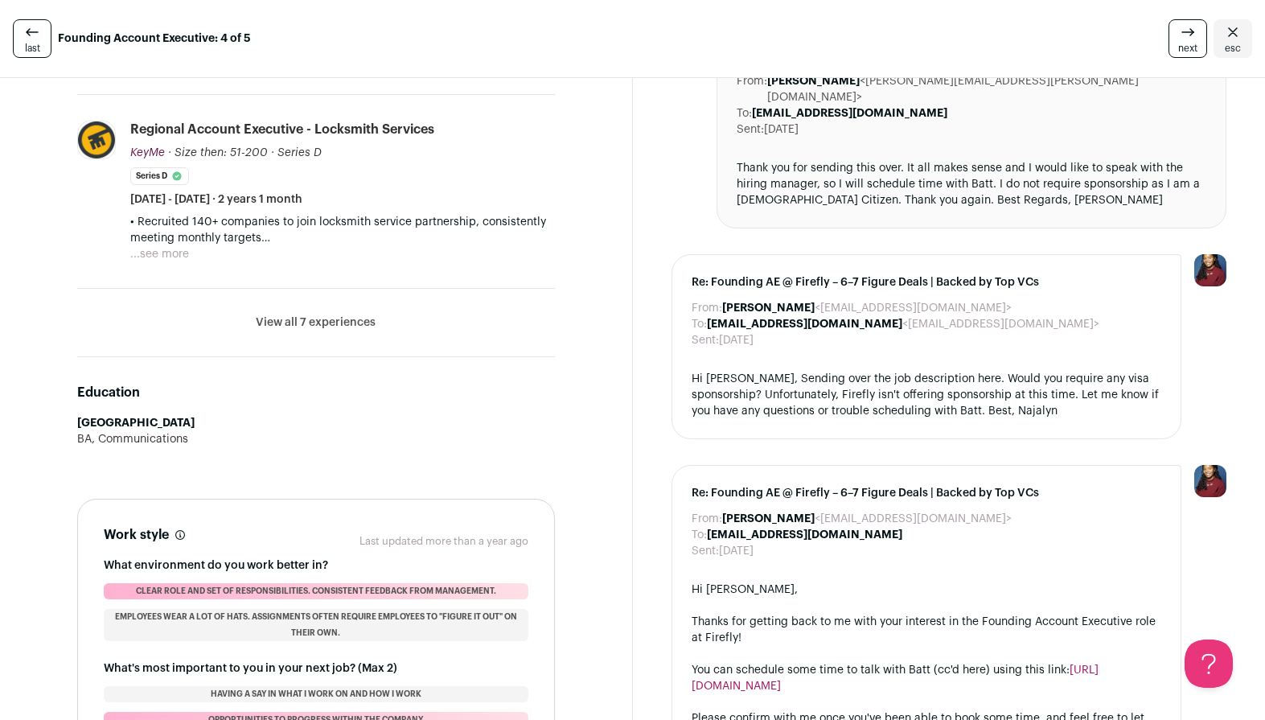
click at [334, 323] on button "View all 7 experiences" at bounding box center [316, 322] width 120 height 16
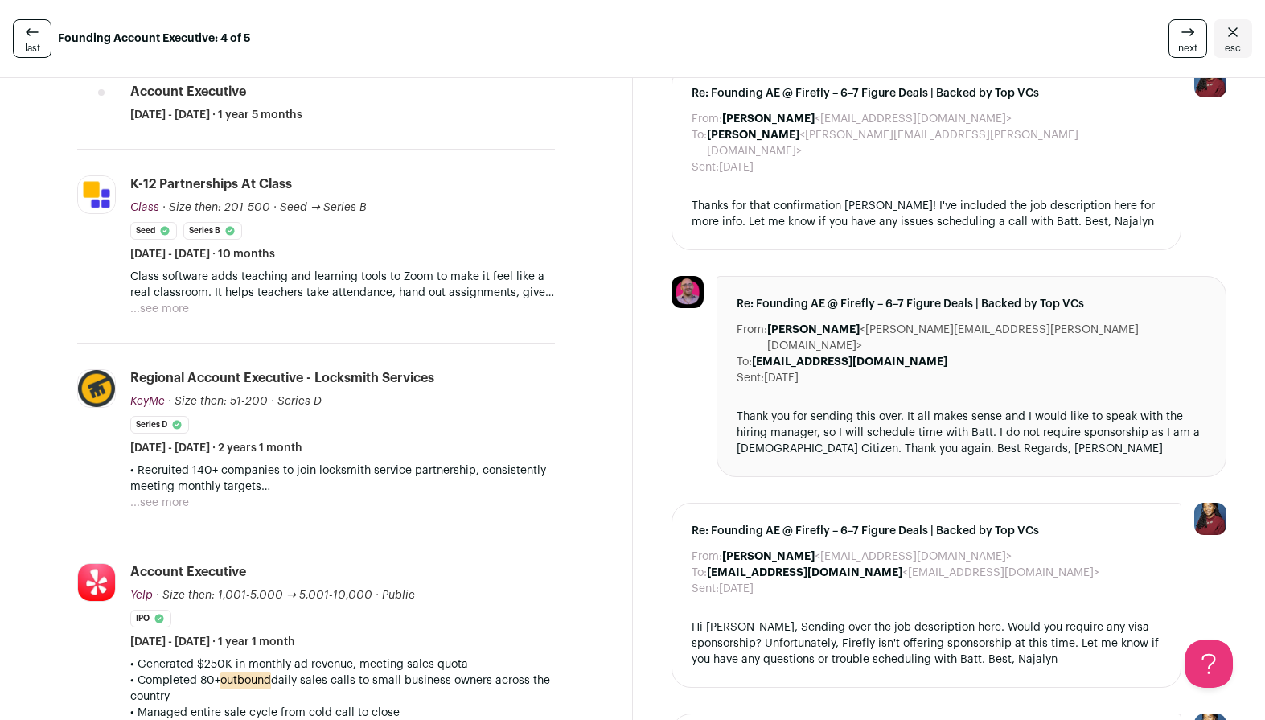
scroll to position [0, 0]
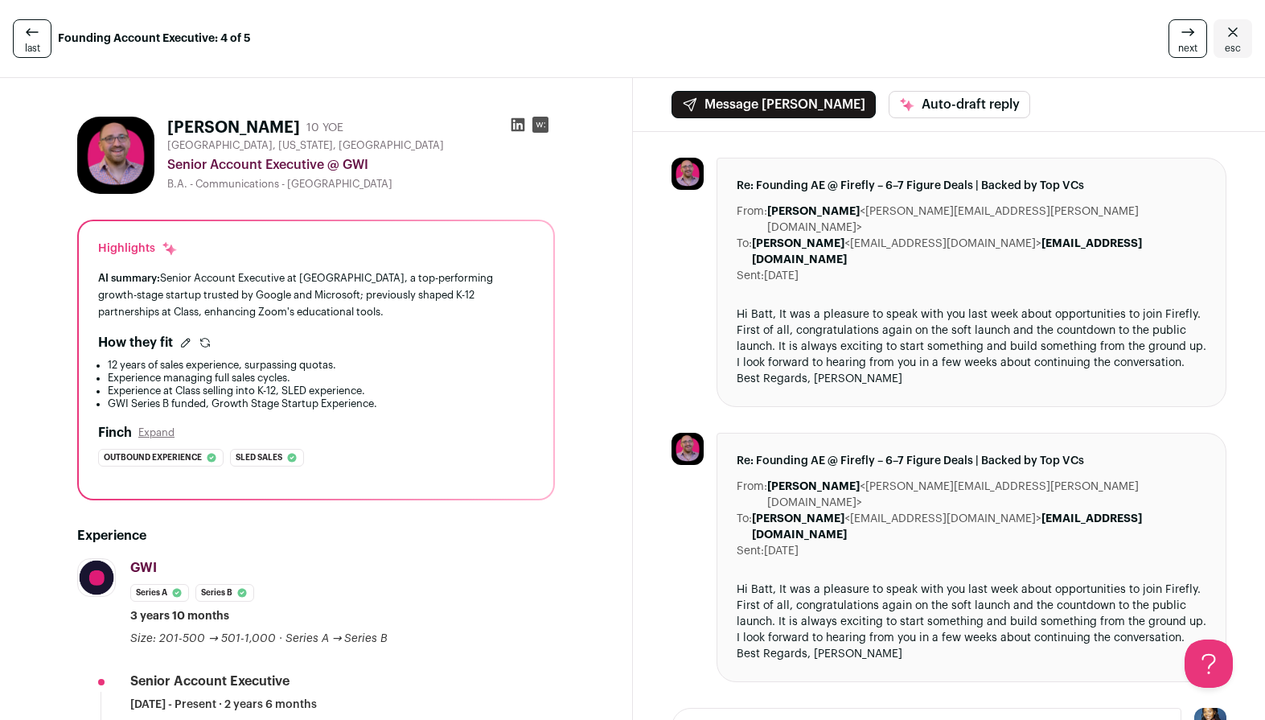
click at [1233, 38] on icon "Close" at bounding box center [1232, 32] width 19 height 19
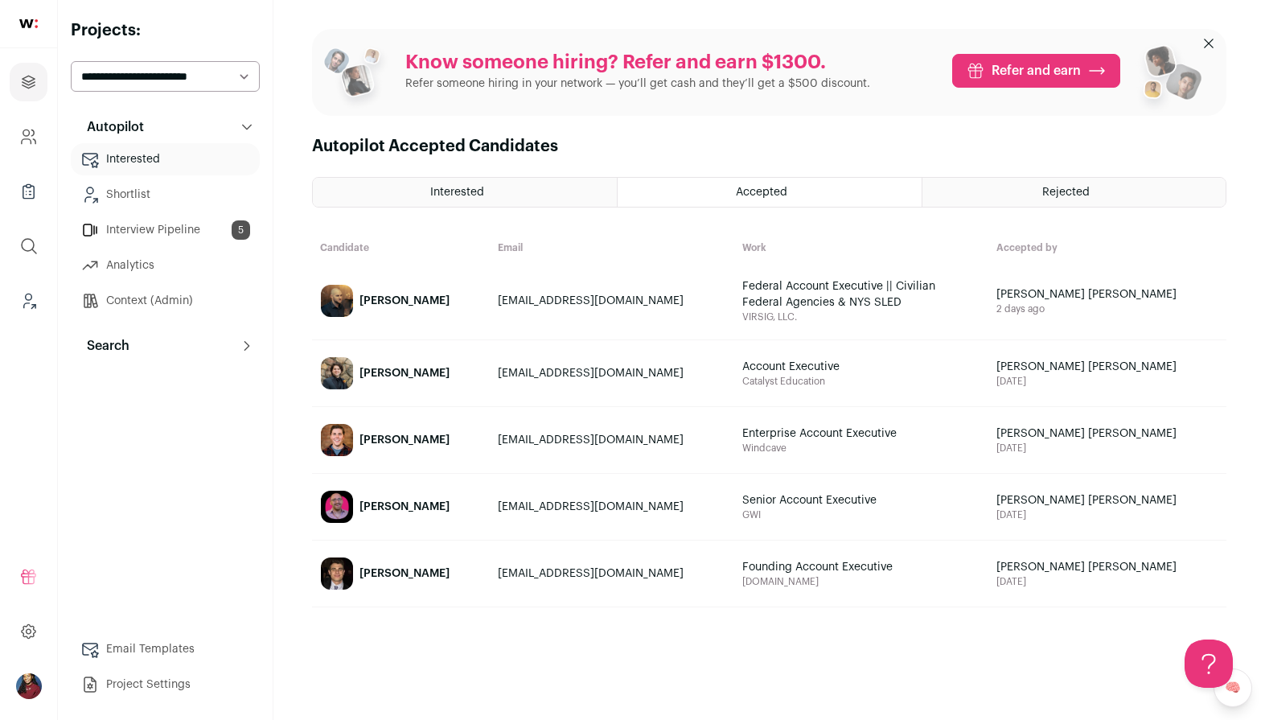
click at [952, 192] on div "Rejected" at bounding box center [1073, 192] width 303 height 29
